Goal: Find specific page/section: Find specific page/section

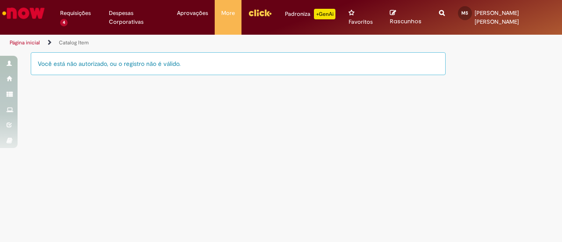
click at [32, 15] on img "Ir para a Homepage" at bounding box center [23, 13] width 45 height 18
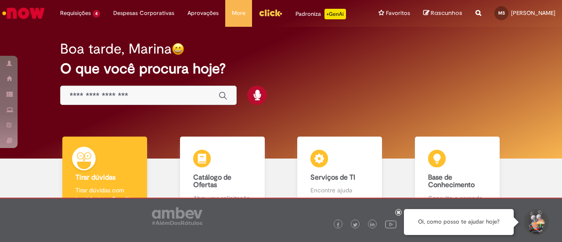
scroll to position [59, 0]
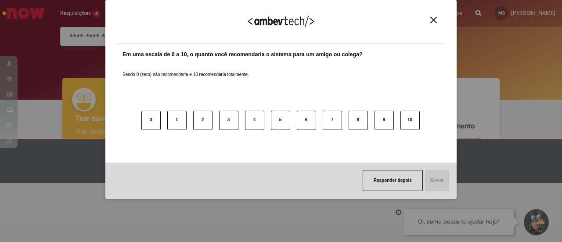
click at [189, 101] on body "Pular para o conteúdo da página Requisições 4 Exibir Todas as Solicitações Comp…" at bounding box center [281, 121] width 562 height 242
click at [429, 24] on div "Agradecemos seu feedback!" at bounding box center [281, 27] width 330 height 34
click at [435, 18] on img "Close" at bounding box center [433, 20] width 7 height 7
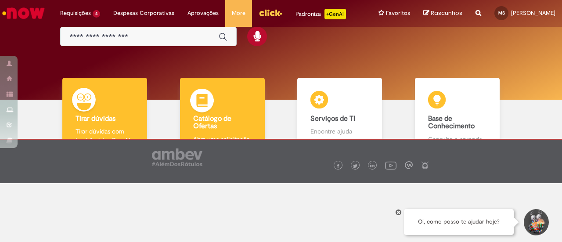
click at [208, 122] on b "Catálogo de Ofertas" at bounding box center [212, 122] width 38 height 17
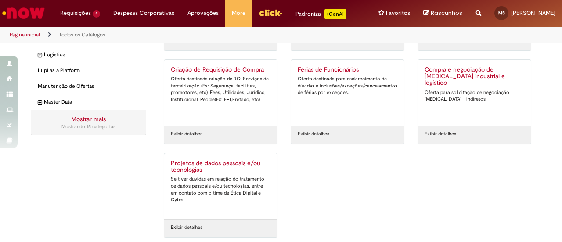
scroll to position [200, 0]
